Goal: Check status: Check status

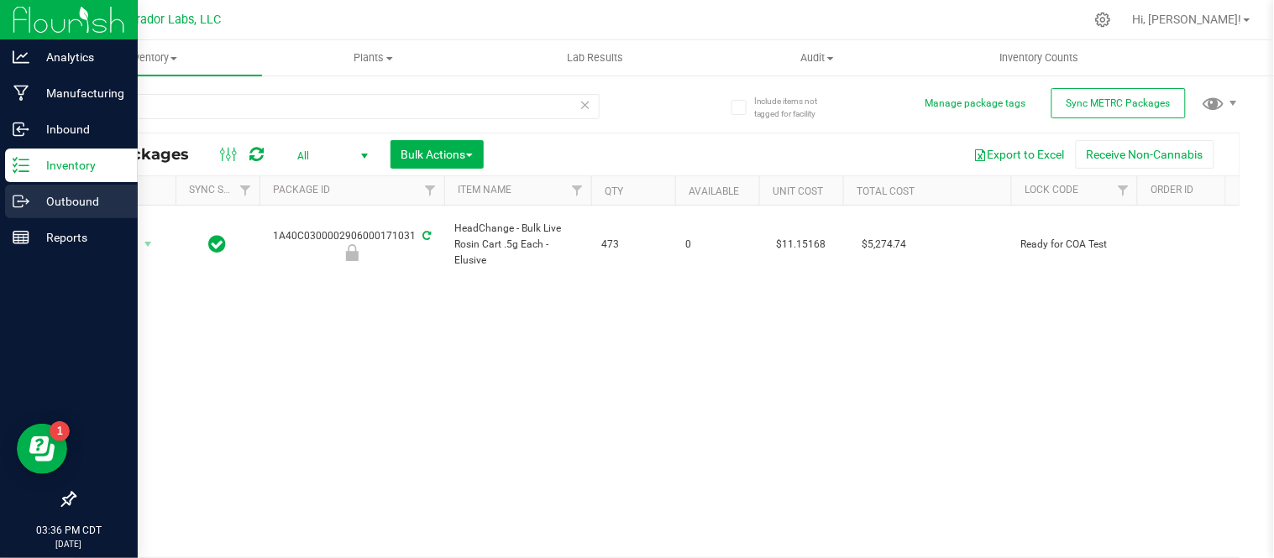
click at [34, 194] on p "Outbound" at bounding box center [79, 201] width 101 height 20
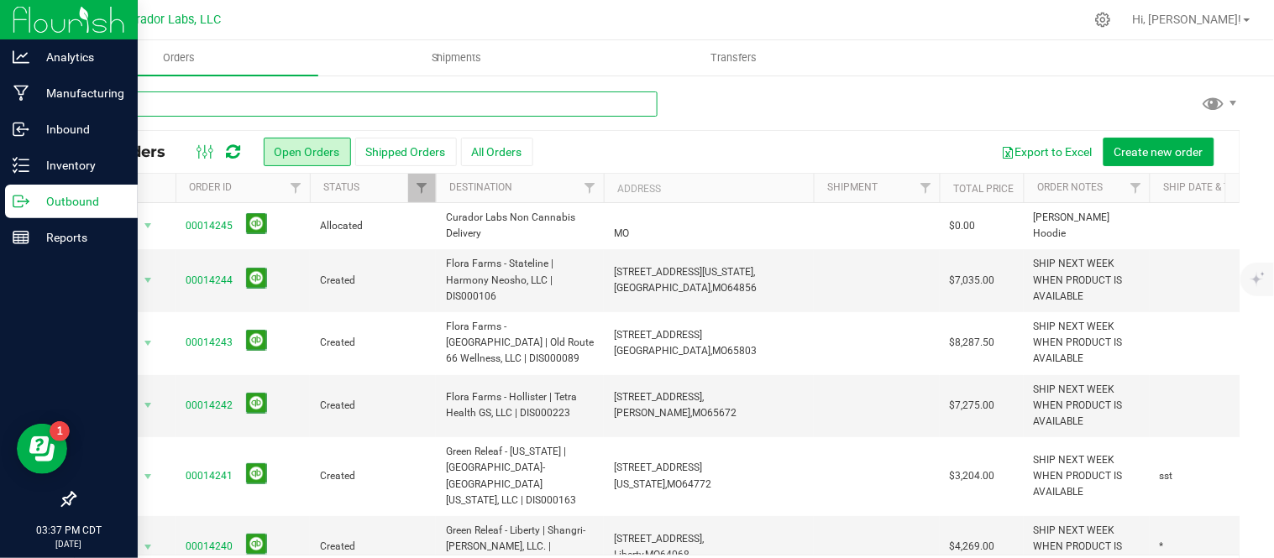
click at [468, 102] on input "text" at bounding box center [366, 104] width 584 height 25
type input "14235"
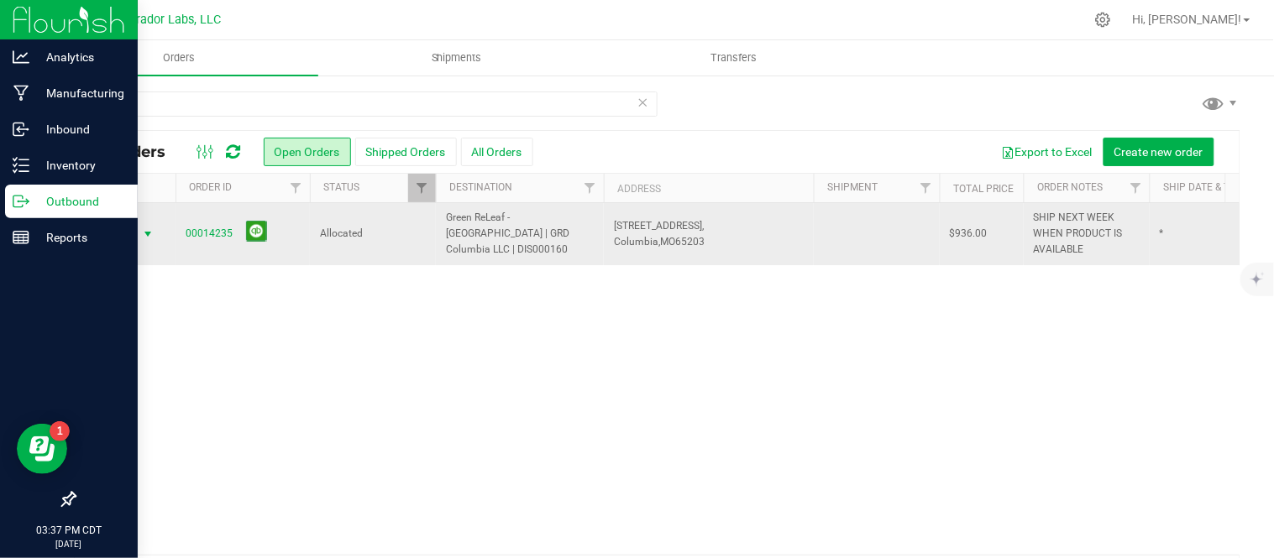
click at [128, 235] on span "Action" at bounding box center [114, 235] width 45 height 24
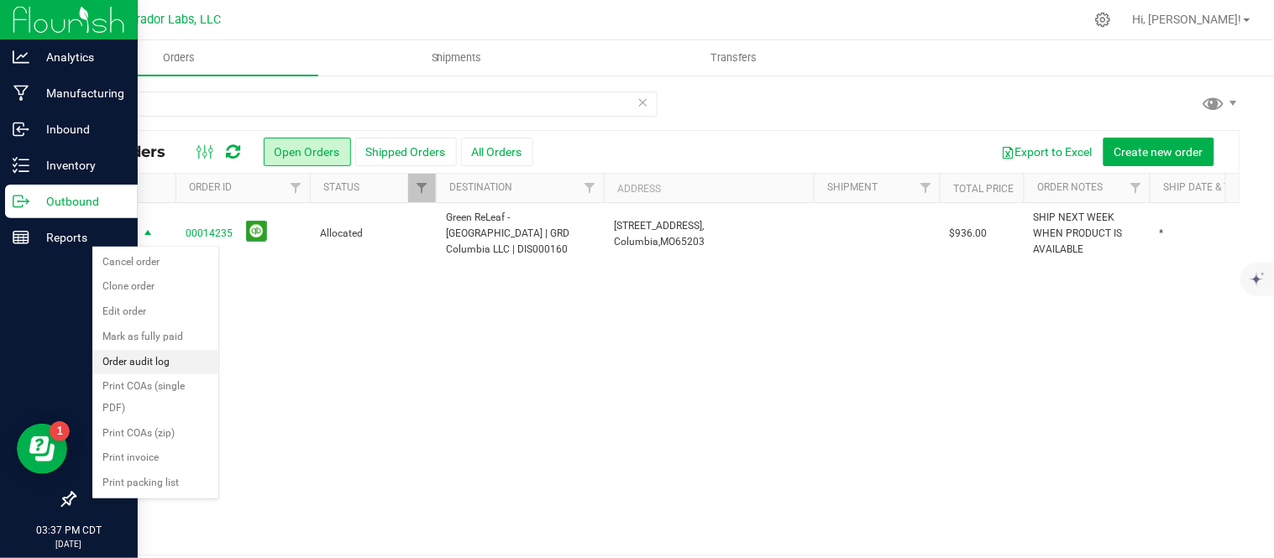
click at [166, 364] on li "Order audit log" at bounding box center [155, 362] width 126 height 25
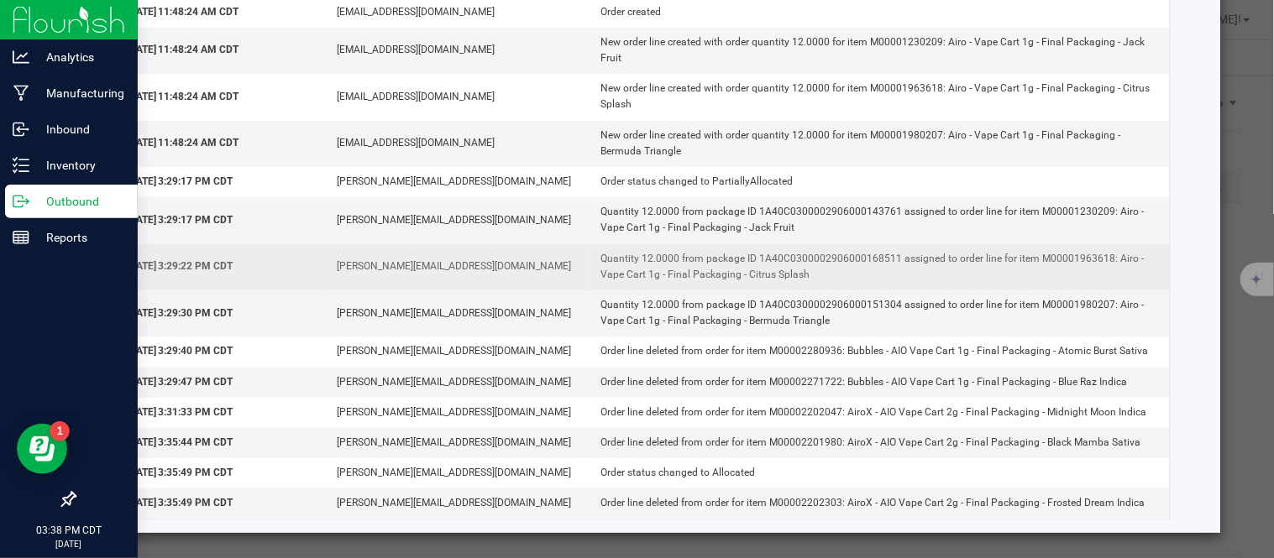
scroll to position [136, 0]
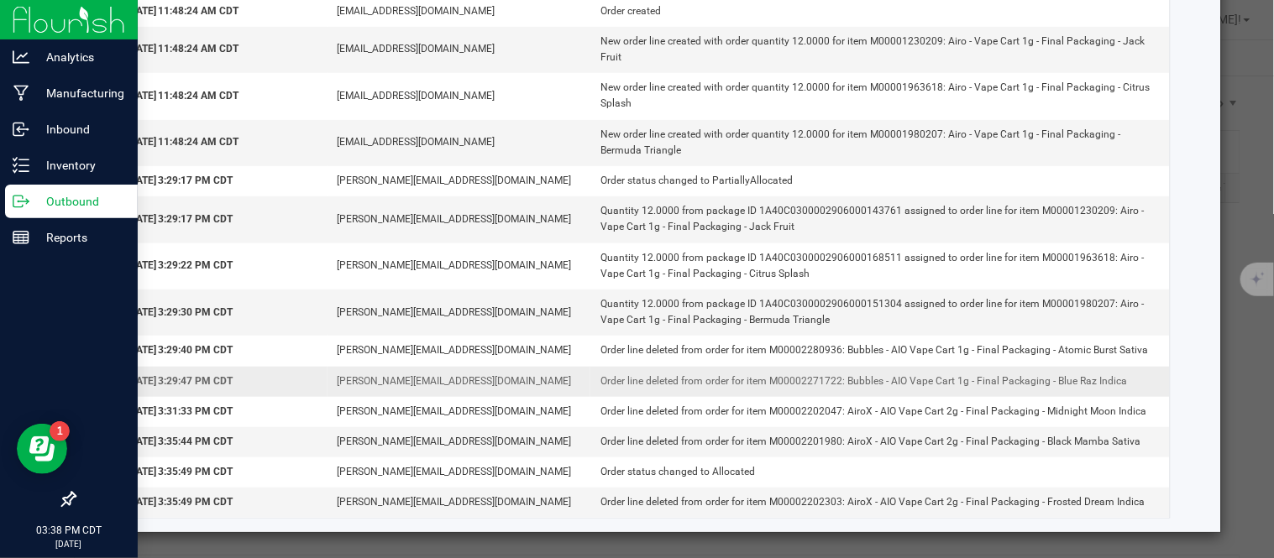
click at [1046, 383] on td "Order line deleted from order for item M00002271722: Bubbles - AIO Vape Cart 1g…" at bounding box center [879, 382] width 579 height 30
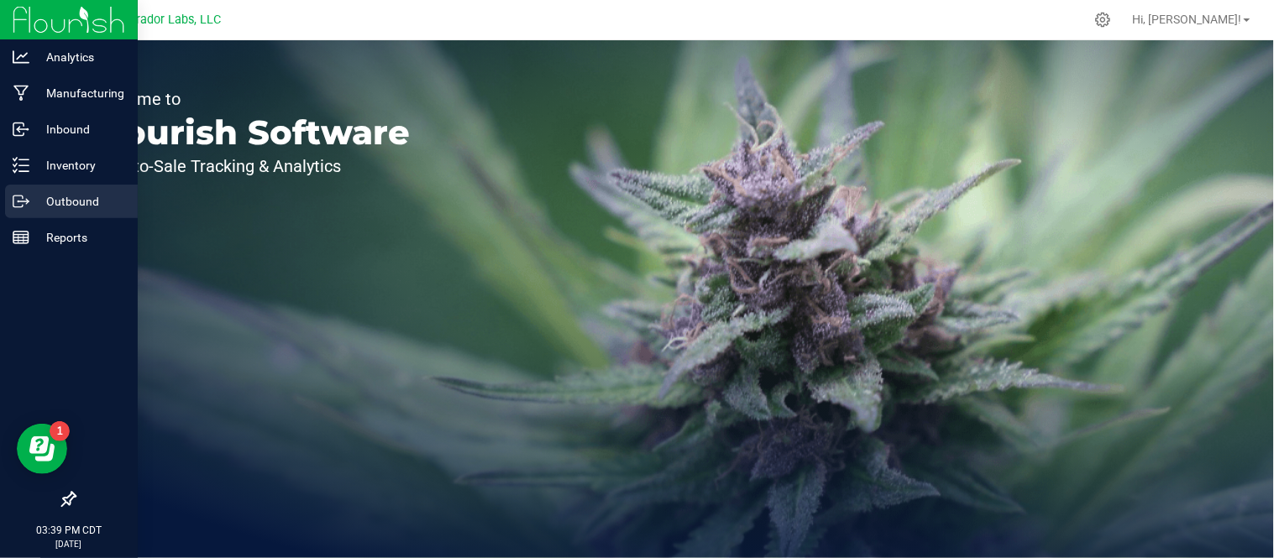
click at [24, 197] on icon at bounding box center [21, 201] width 17 height 17
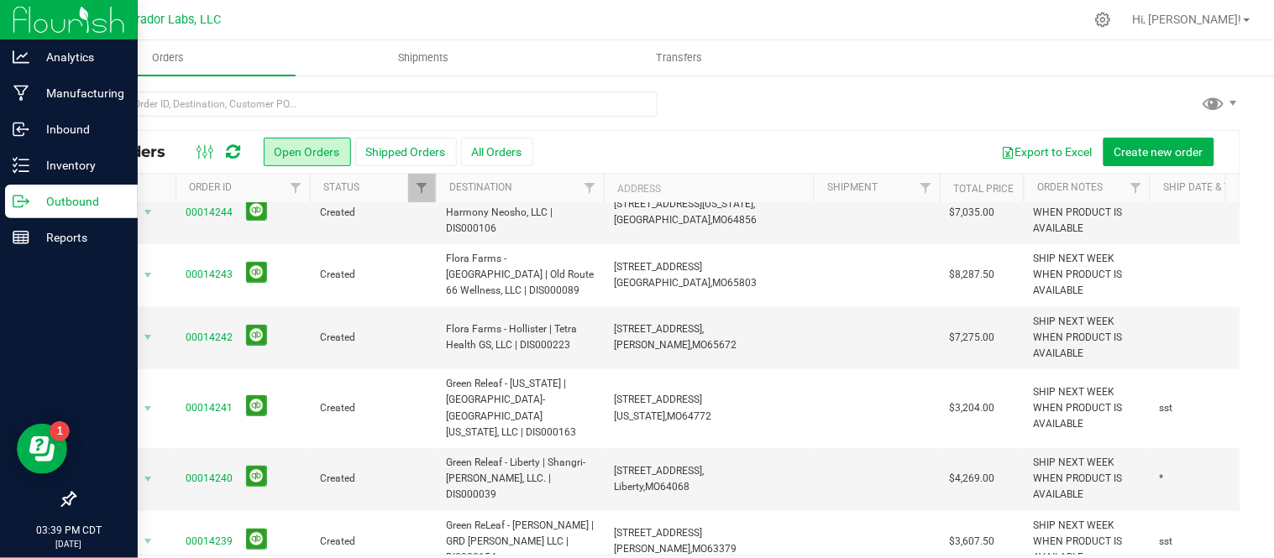
scroll to position [69, 0]
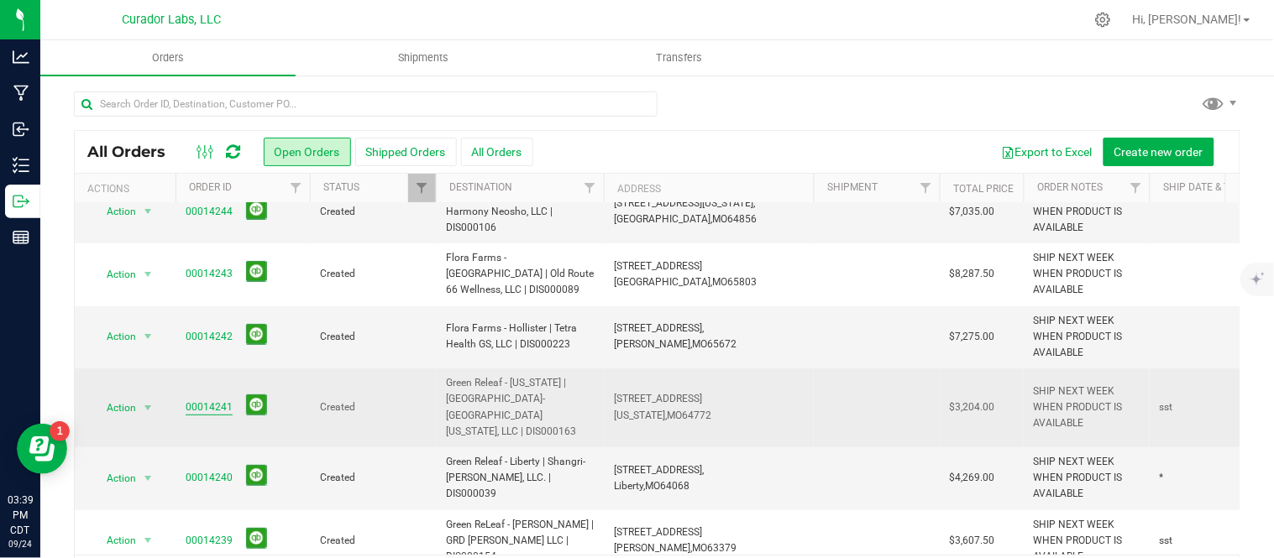
click at [214, 403] on link "00014241" at bounding box center [209, 408] width 47 height 16
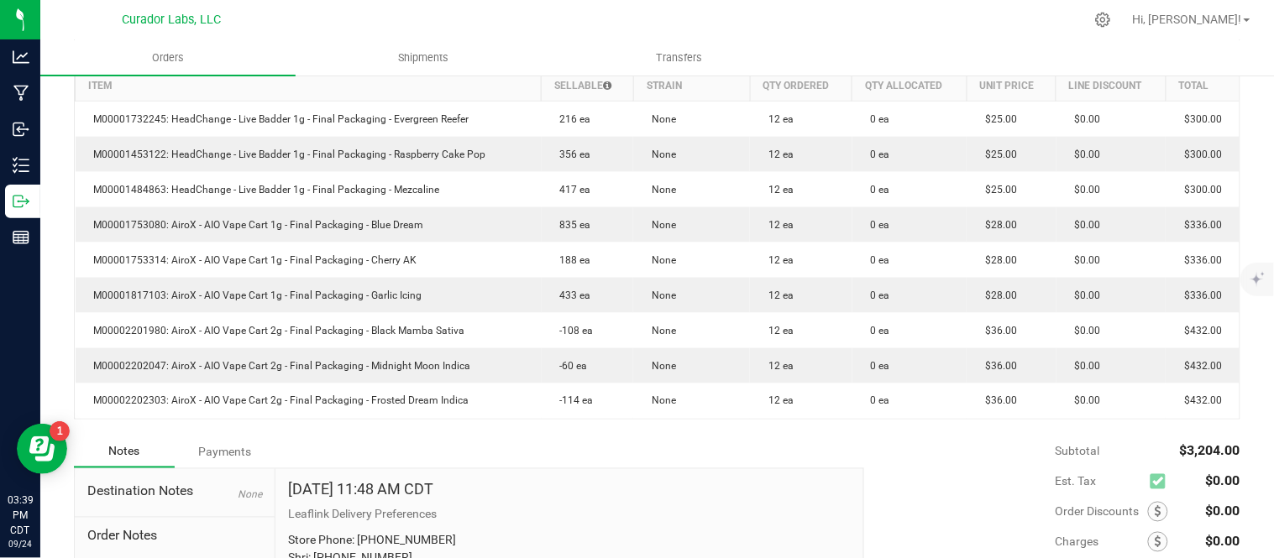
scroll to position [473, 0]
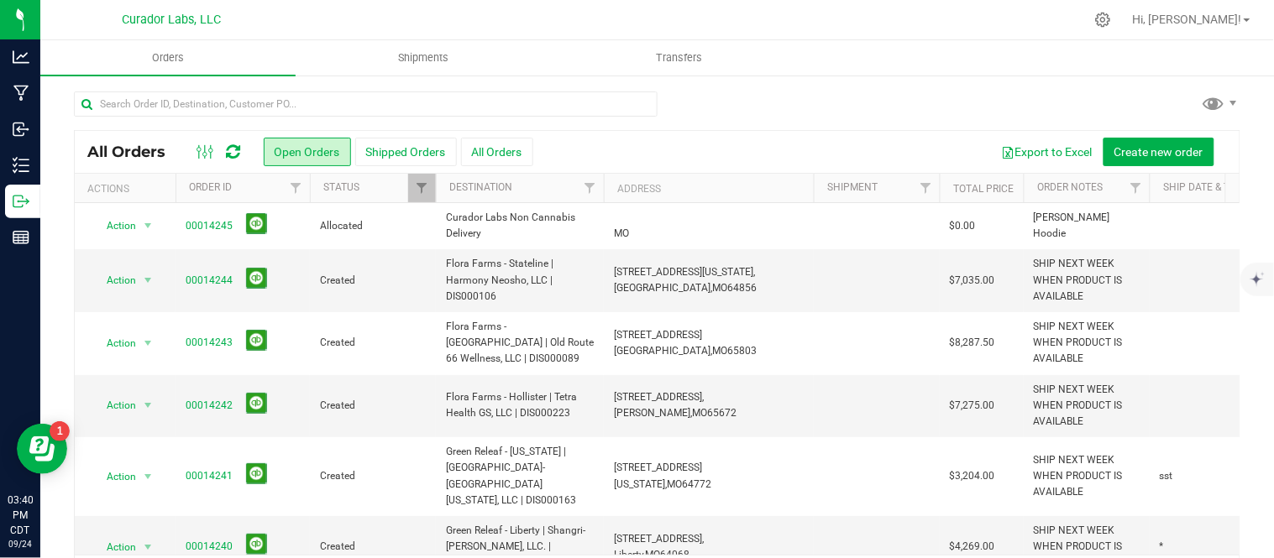
scroll to position [170, 0]
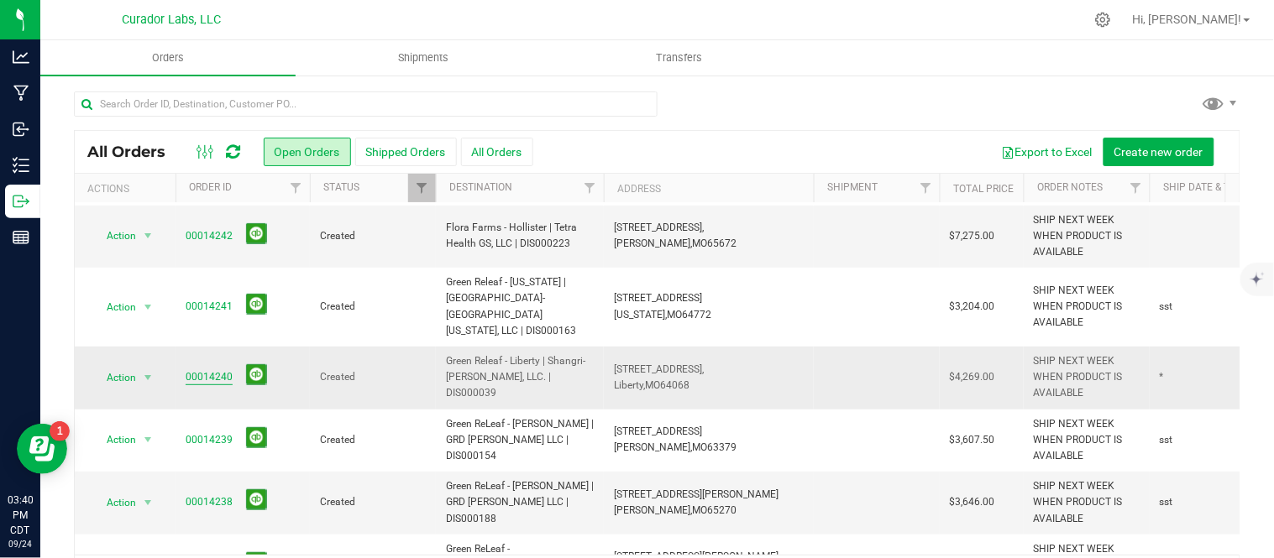
click at [221, 369] on link "00014240" at bounding box center [209, 377] width 47 height 16
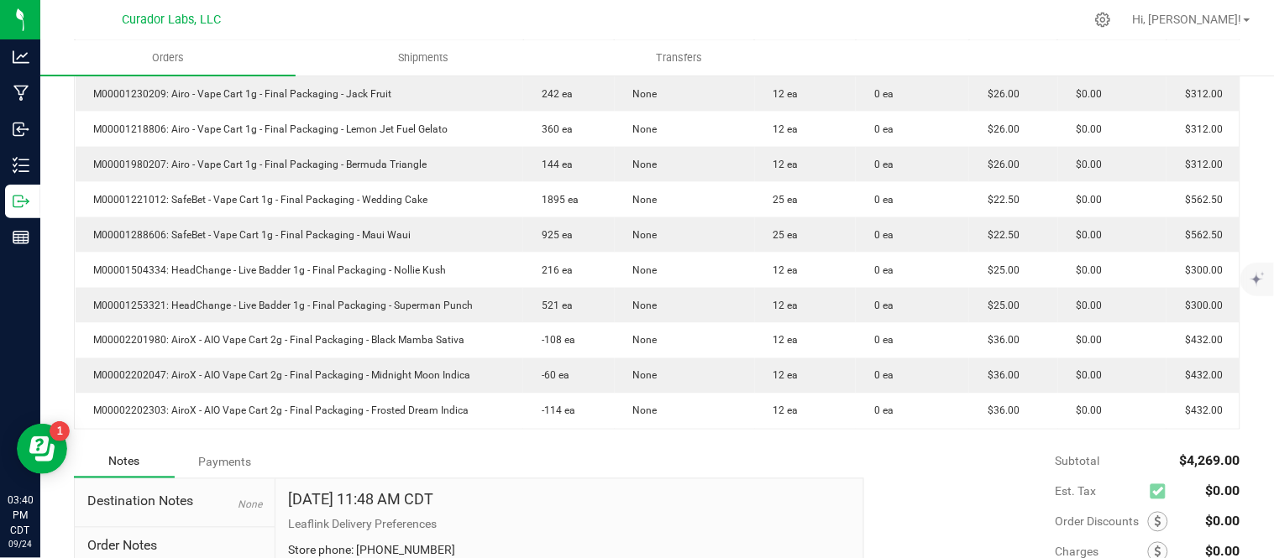
scroll to position [542, 0]
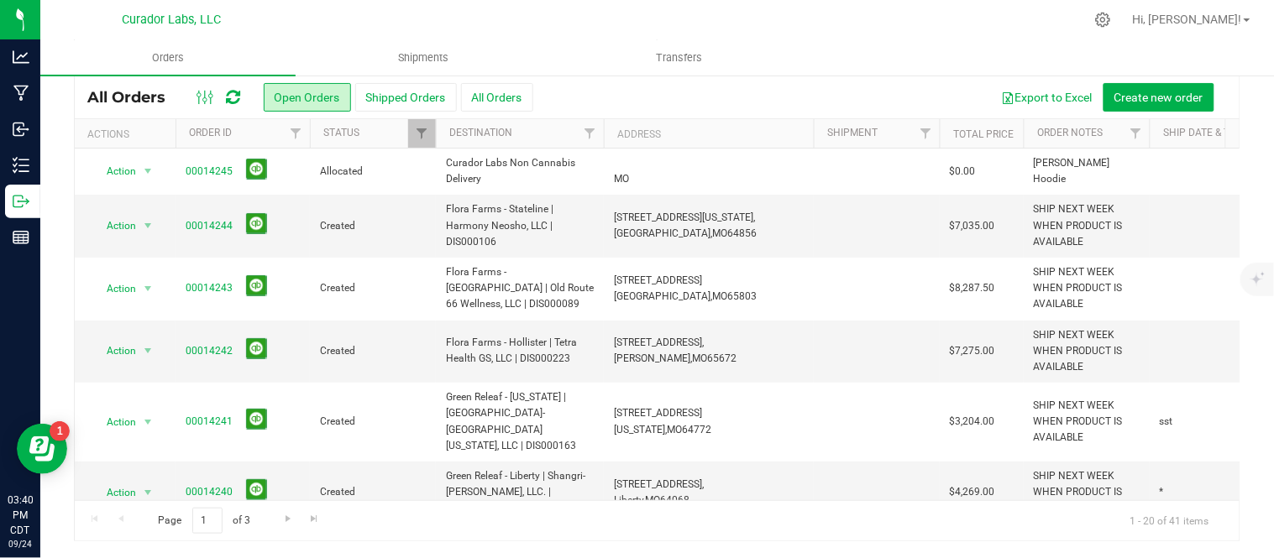
scroll to position [495, 0]
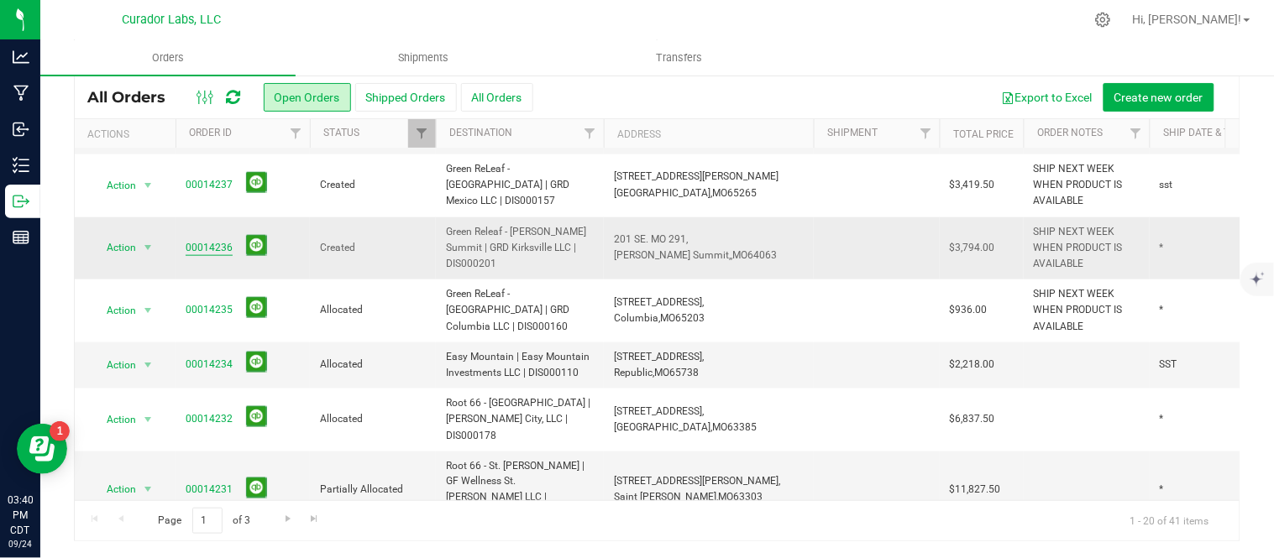
click at [216, 240] on link "00014236" at bounding box center [209, 248] width 47 height 16
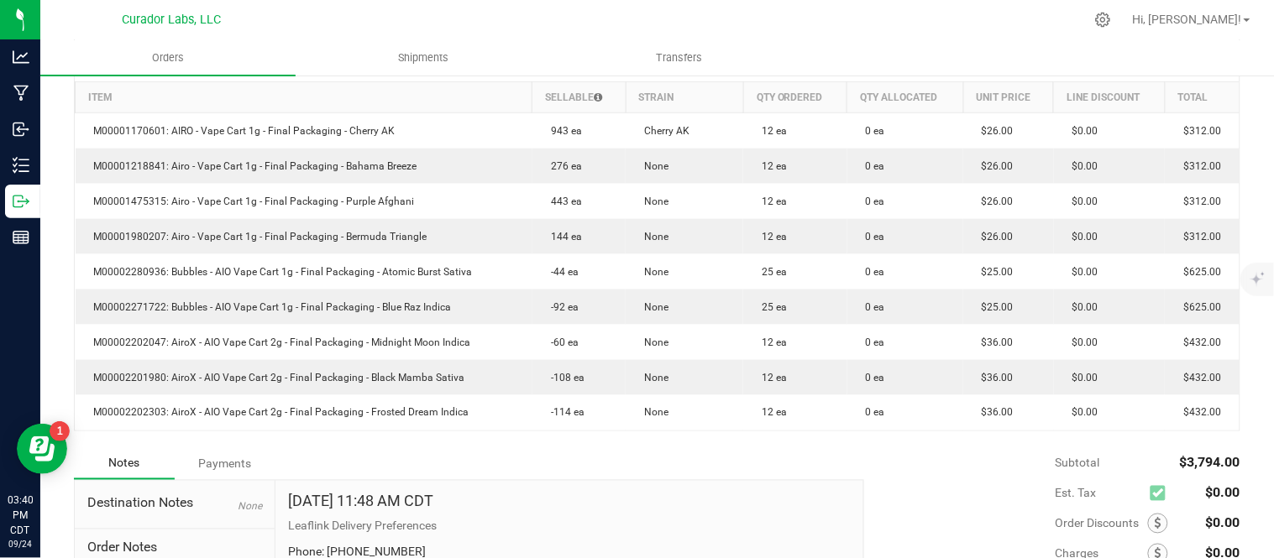
scroll to position [470, 0]
